Goal: Transaction & Acquisition: Purchase product/service

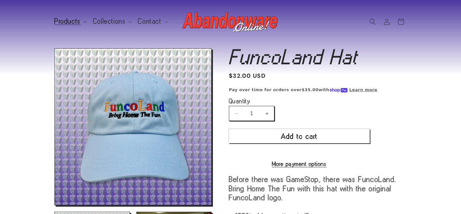
click at [79, 20] on span "Products" at bounding box center [67, 22] width 26 height 6
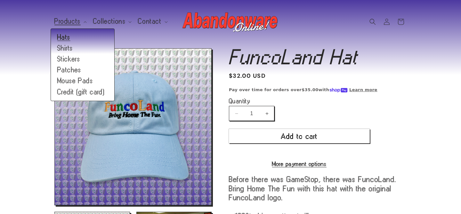
click at [66, 40] on link "Hats" at bounding box center [82, 37] width 63 height 11
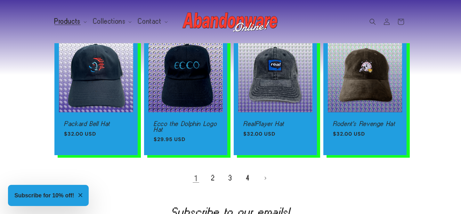
scroll to position [442, 0]
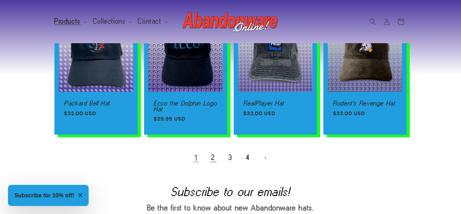
click at [212, 162] on link "2" at bounding box center [213, 158] width 14 height 14
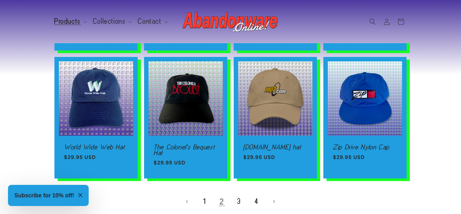
scroll to position [418, 0]
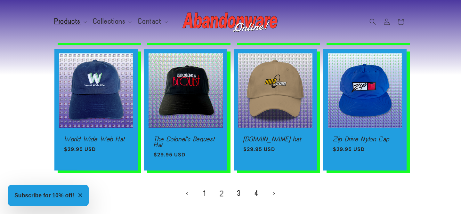
click at [240, 193] on link "3" at bounding box center [239, 193] width 14 height 14
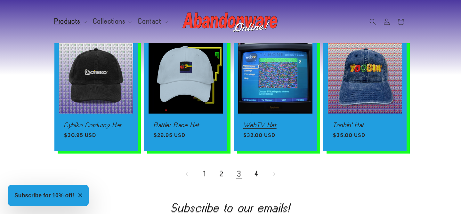
scroll to position [432, 0]
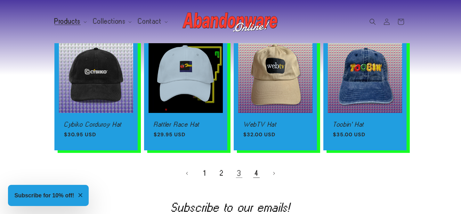
click at [257, 168] on link "4" at bounding box center [256, 173] width 14 height 14
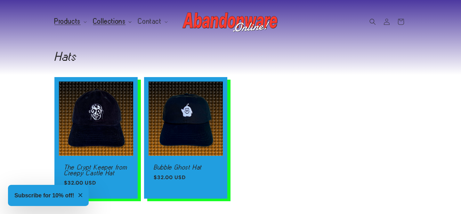
click at [119, 21] on span "Collections" at bounding box center [109, 22] width 33 height 6
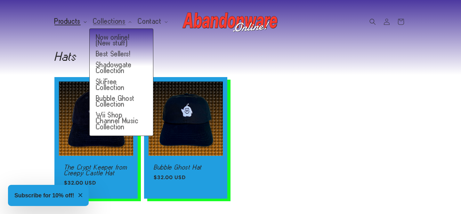
click at [76, 16] on summary "Products" at bounding box center [70, 21] width 39 height 13
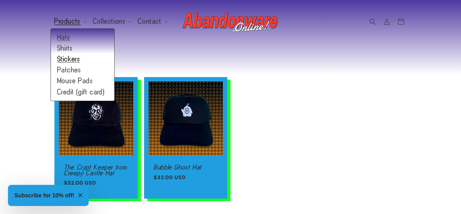
click at [71, 59] on link "Stickers" at bounding box center [82, 59] width 63 height 11
